Goal: Navigation & Orientation: Find specific page/section

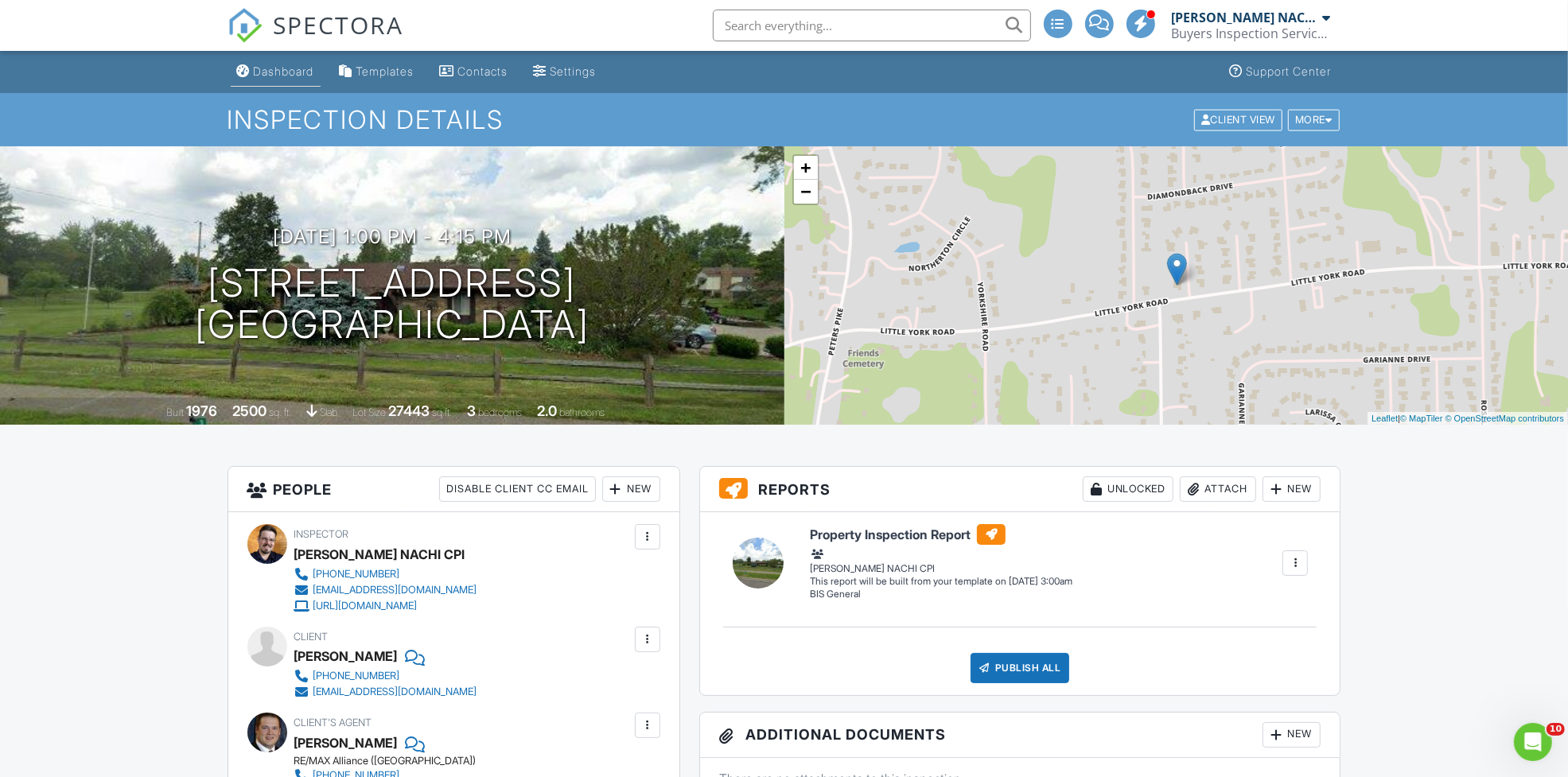
click at [285, 82] on link "Dashboard" at bounding box center [275, 72] width 90 height 29
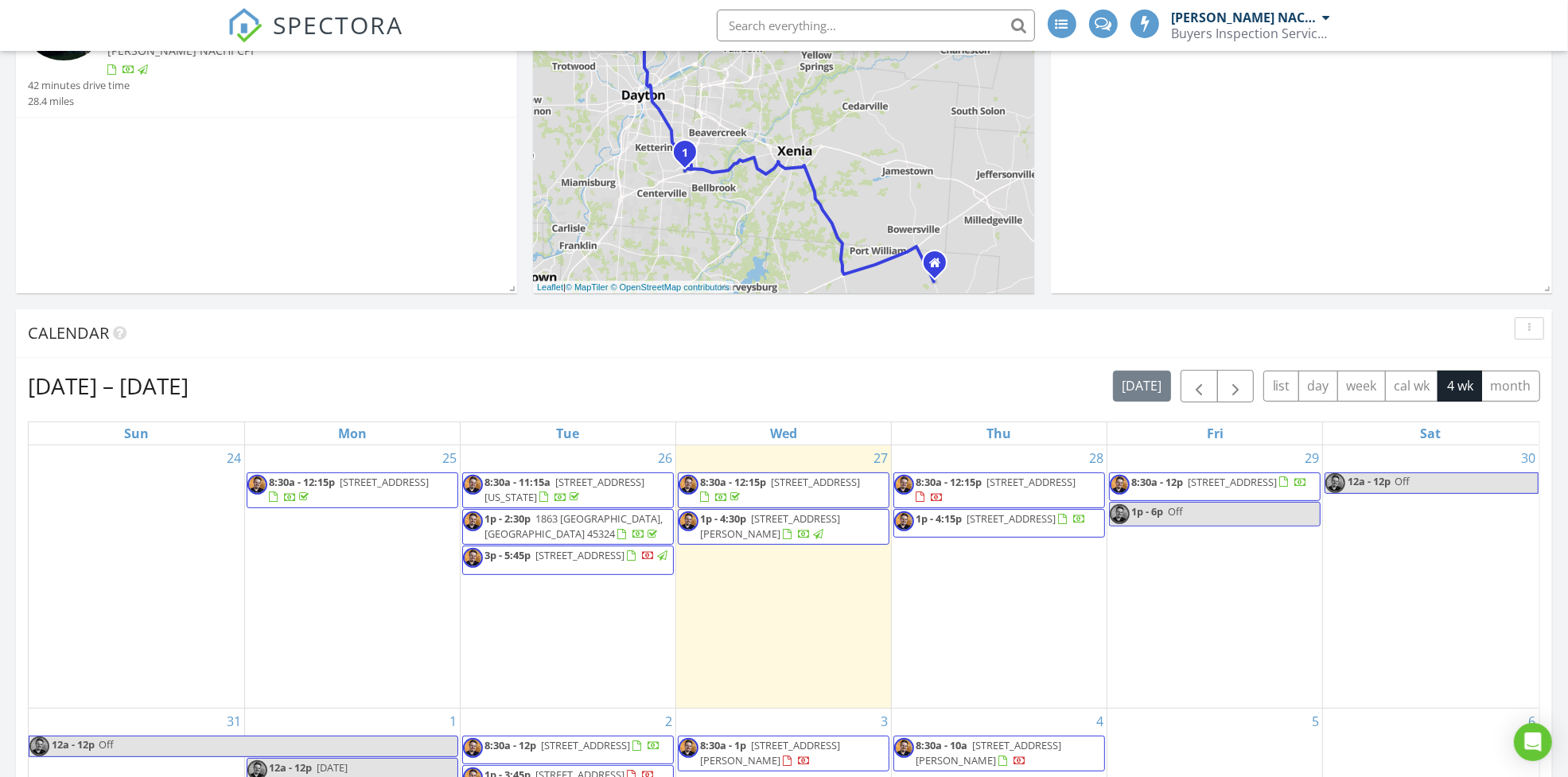
scroll to position [527, 0]
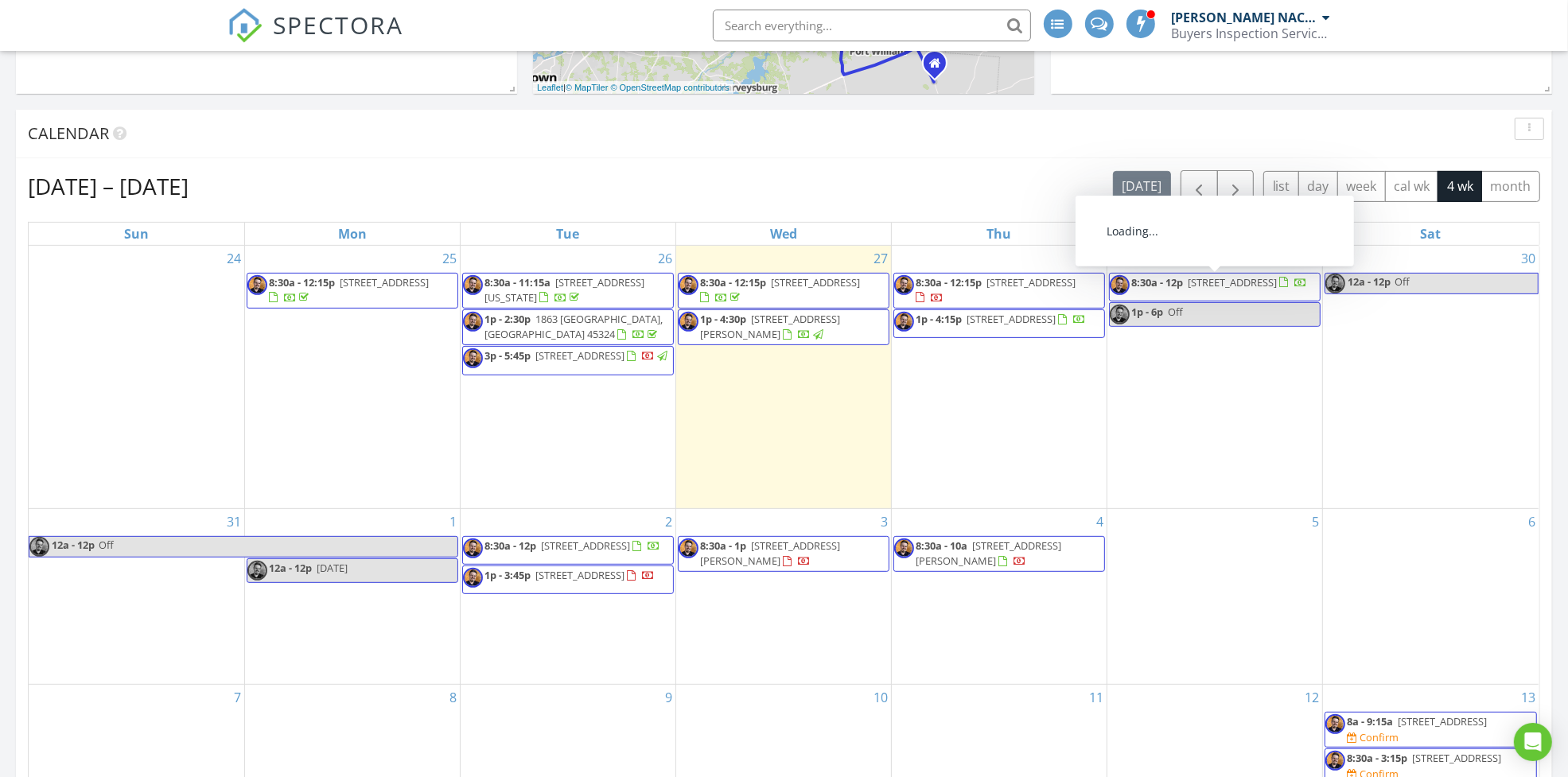
click at [1219, 288] on span "8:30a - 12p 3732 Valleywood Dr, Kettering 45429" at bounding box center [1208, 288] width 197 height 24
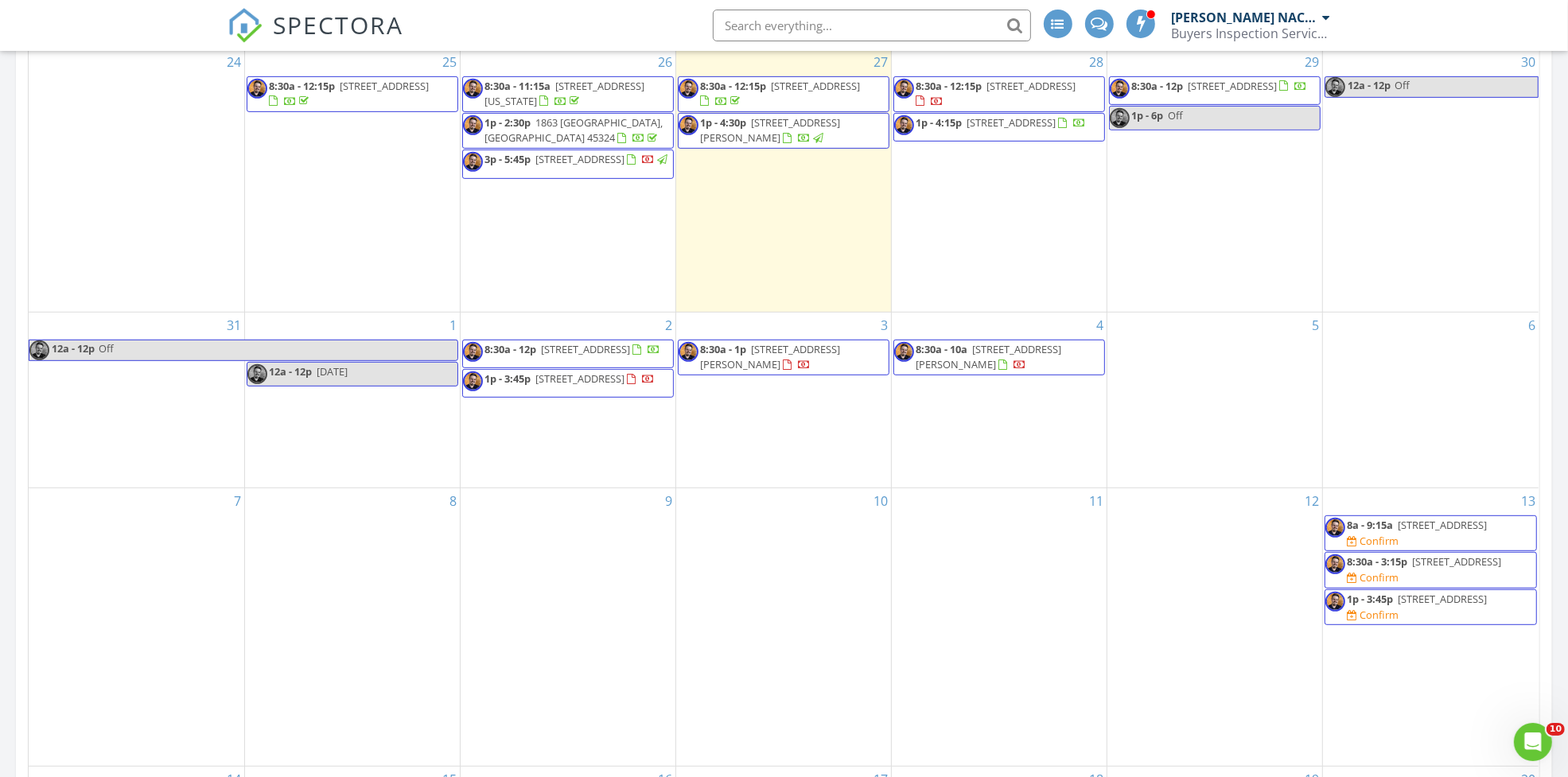
scroll to position [731, 0]
